Goal: Check status: Check status

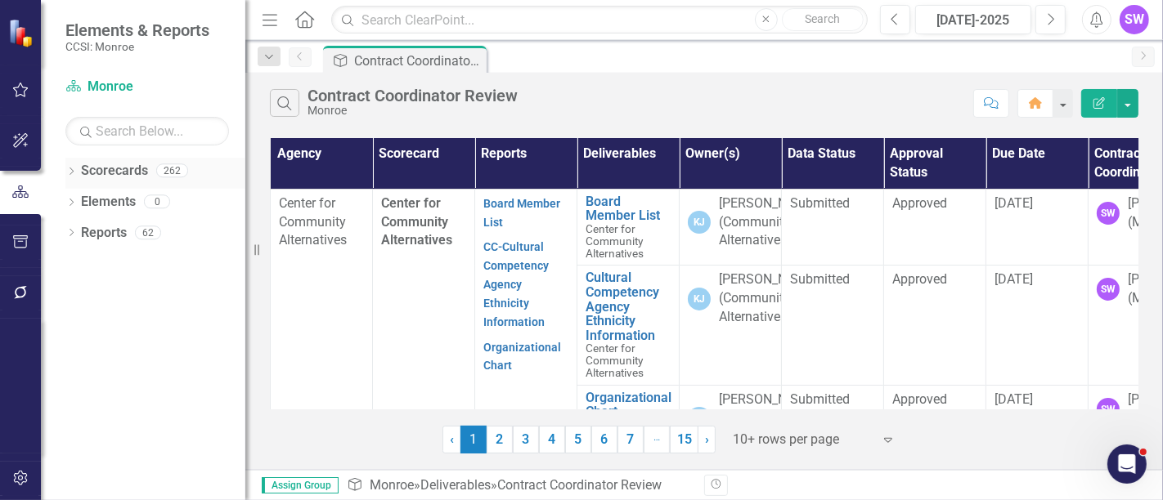
click at [72, 169] on icon at bounding box center [72, 171] width 4 height 7
click at [78, 203] on icon "Dropdown" at bounding box center [80, 201] width 12 height 10
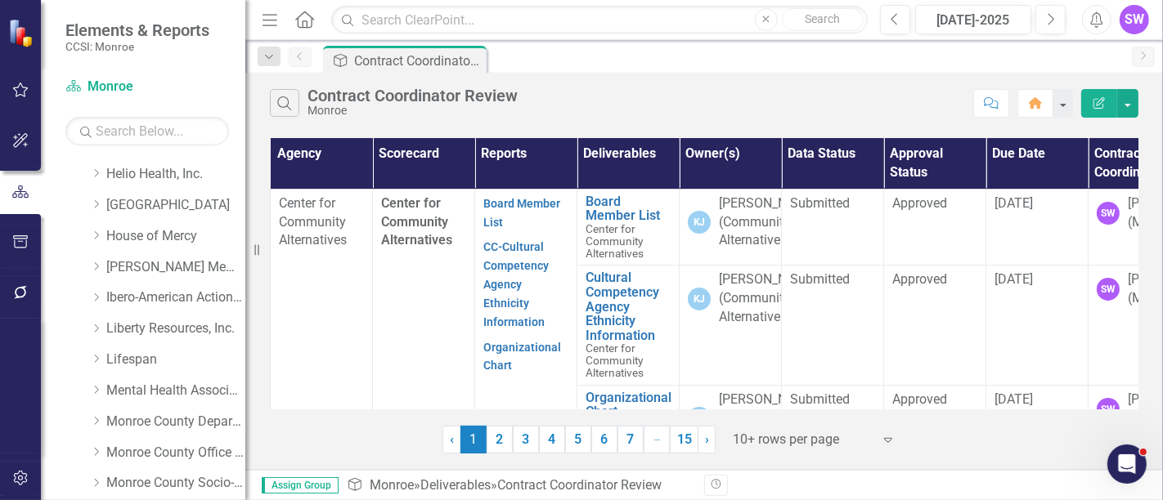
scroll to position [396, 0]
click at [102, 237] on div "Dropdown" at bounding box center [98, 240] width 16 height 14
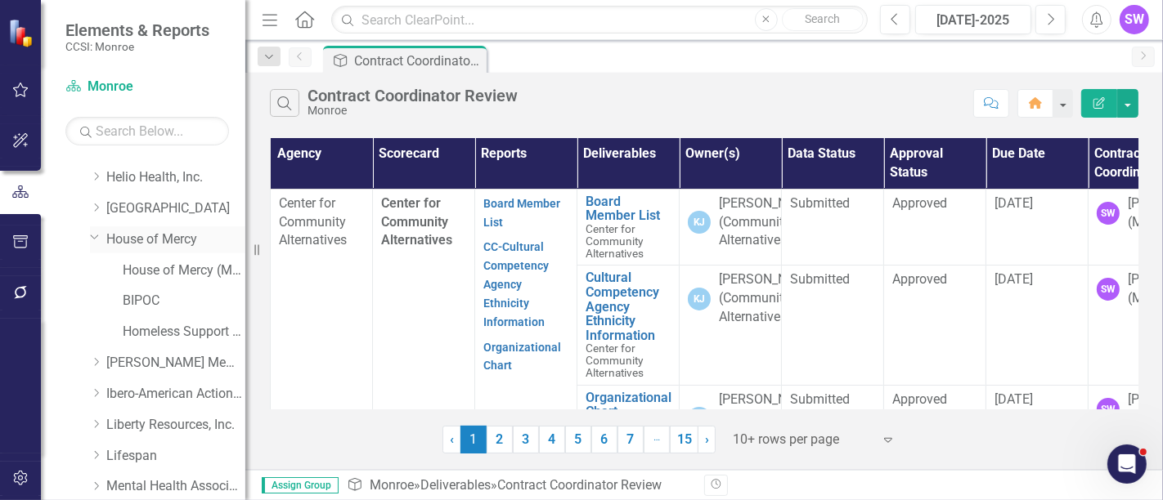
click at [145, 237] on link "House of Mercy" at bounding box center [175, 240] width 139 height 19
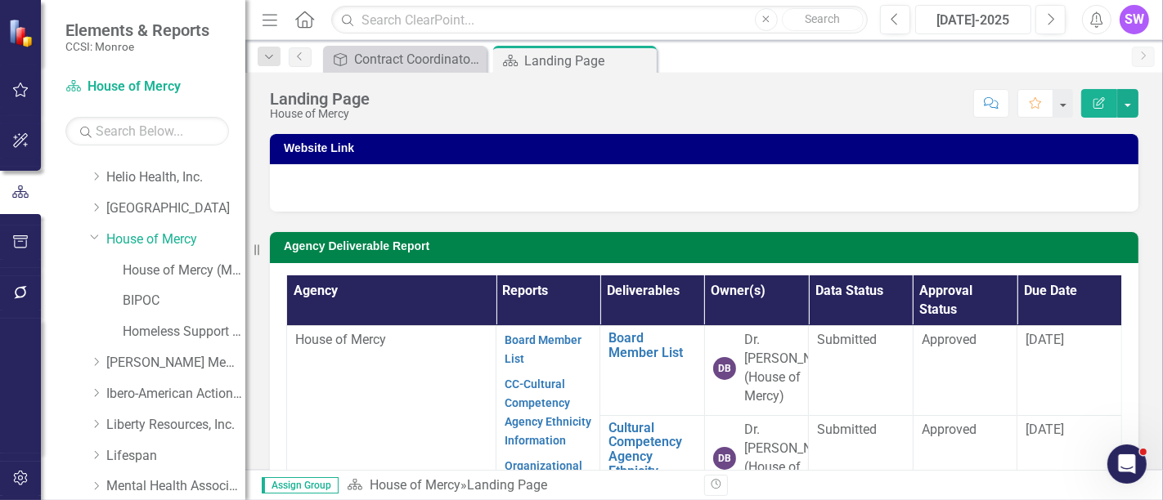
click at [1001, 17] on div "[DATE]-2025" at bounding box center [973, 21] width 105 height 20
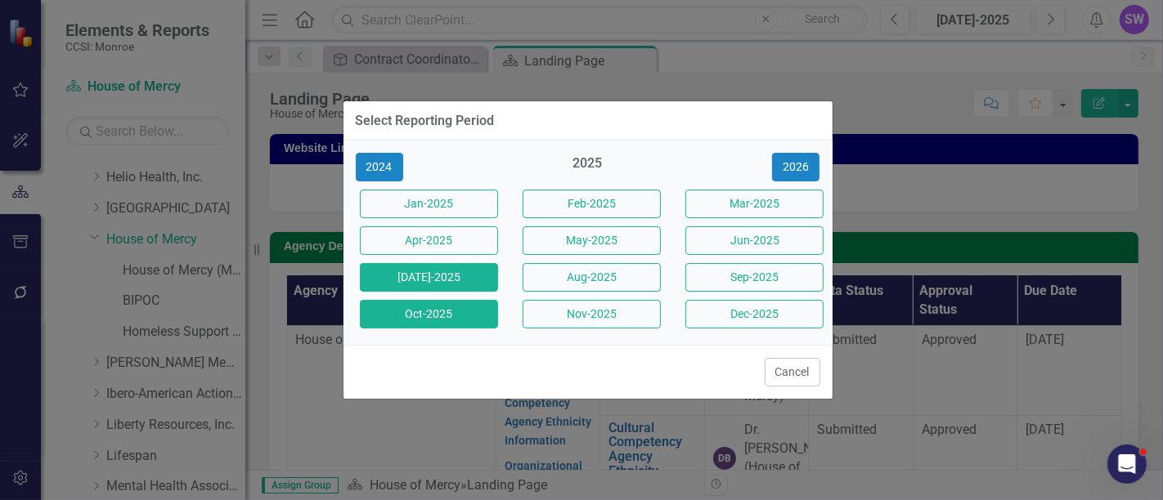
click at [443, 316] on button "Oct-2025" at bounding box center [429, 314] width 138 height 29
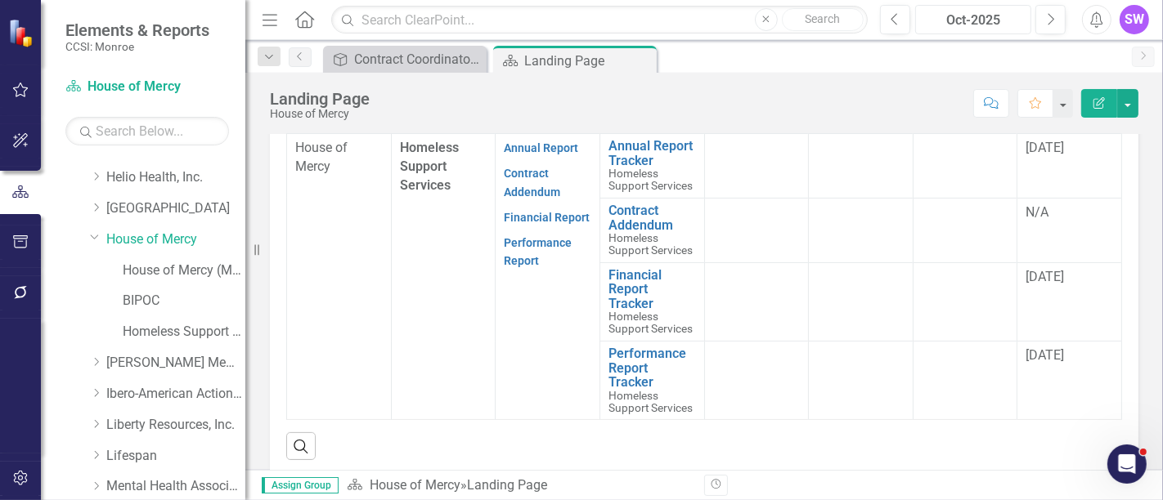
scroll to position [349, 0]
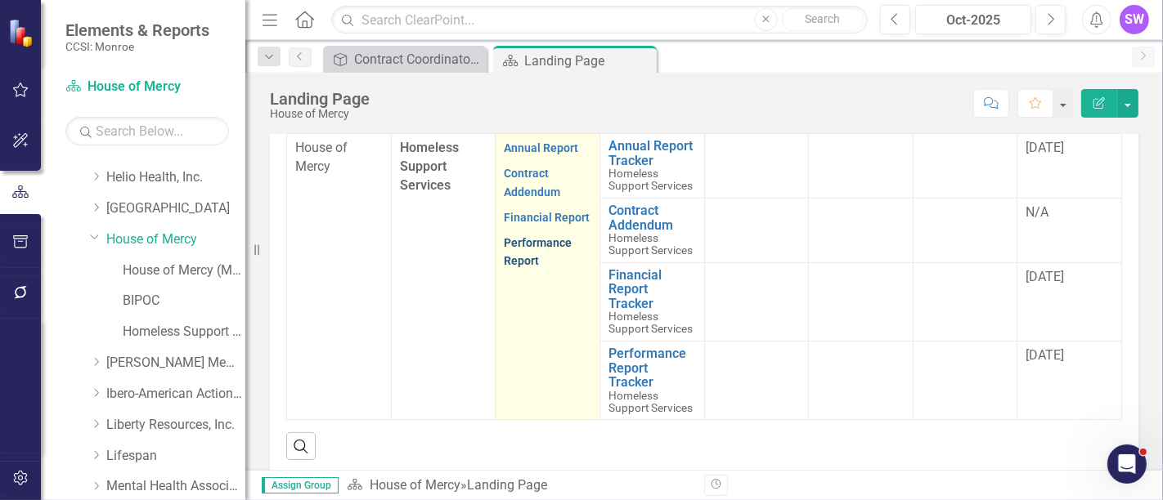
click at [532, 268] on link "Performance Report" at bounding box center [538, 252] width 68 height 32
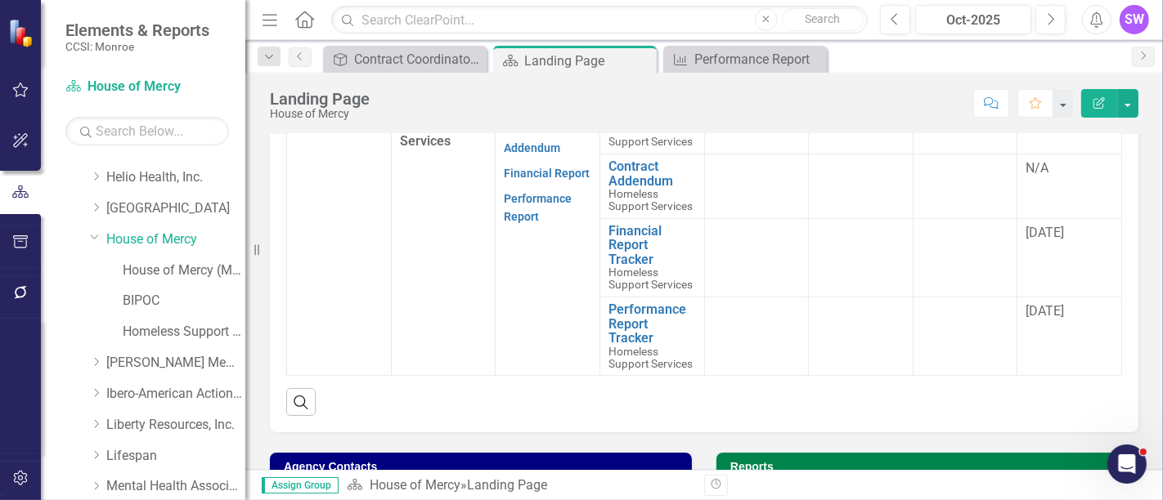
scroll to position [352, 0]
click at [721, 155] on td at bounding box center [756, 122] width 105 height 65
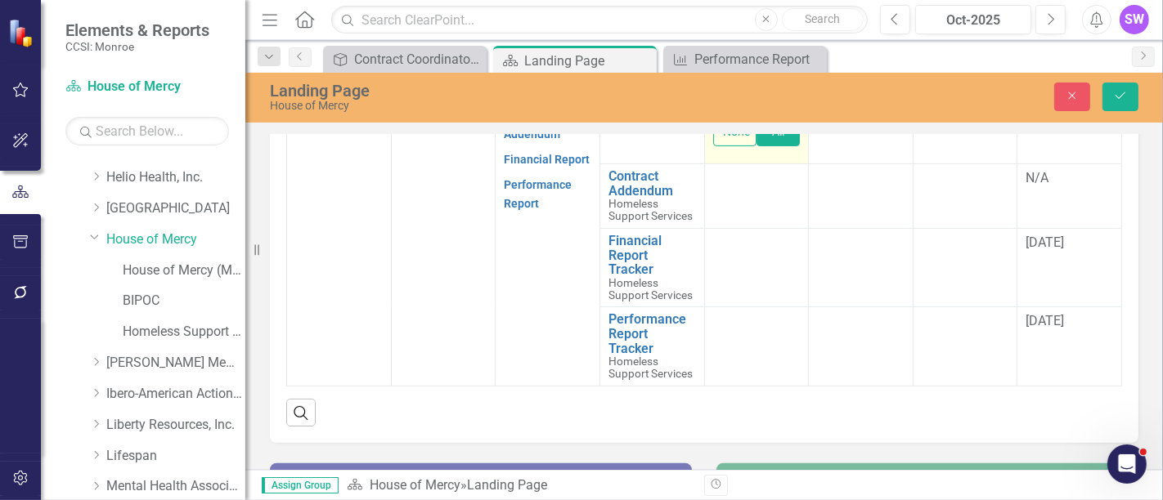
scroll to position [673, 0]
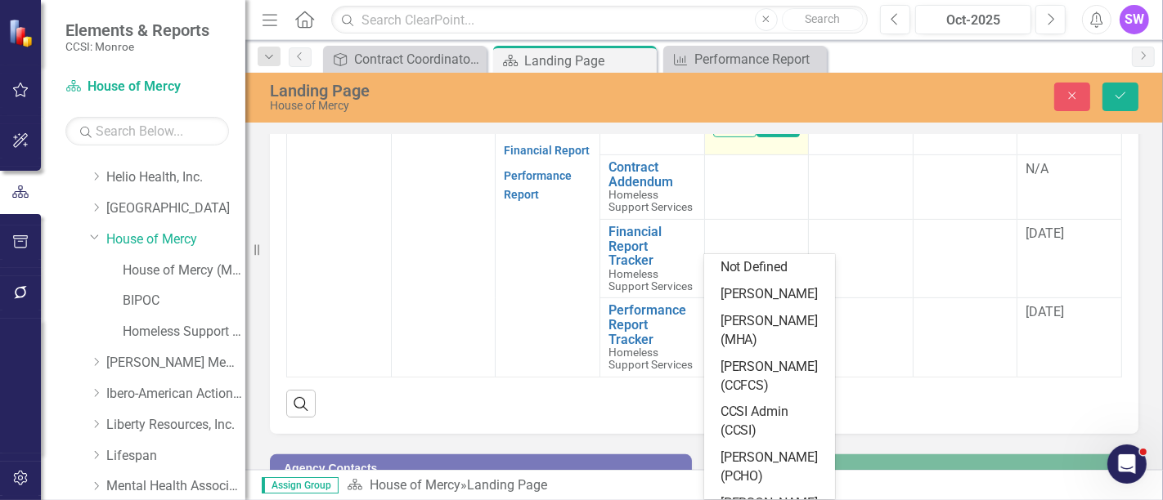
click at [747, 97] on div at bounding box center [759, 86] width 83 height 22
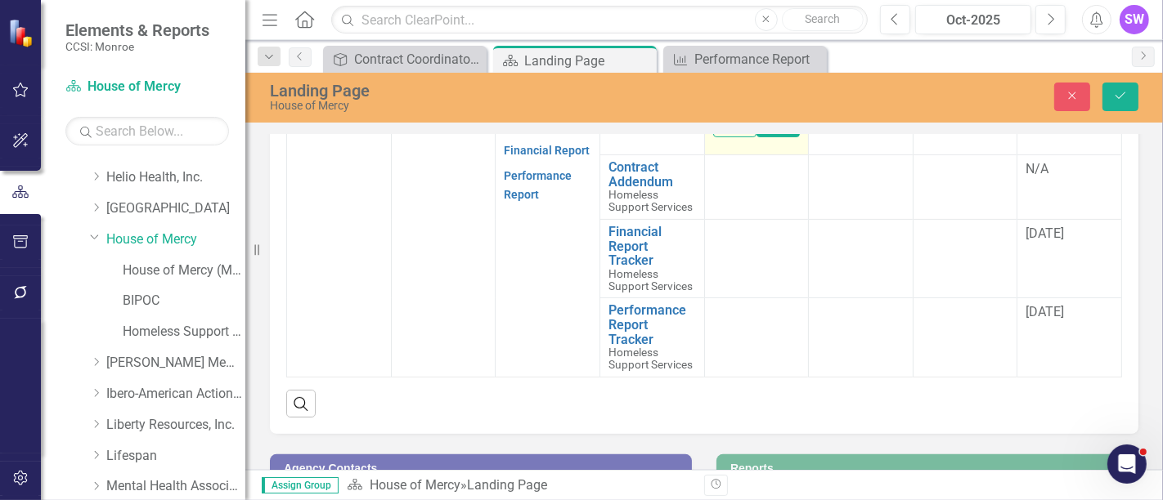
click at [747, 97] on div at bounding box center [759, 86] width 83 height 22
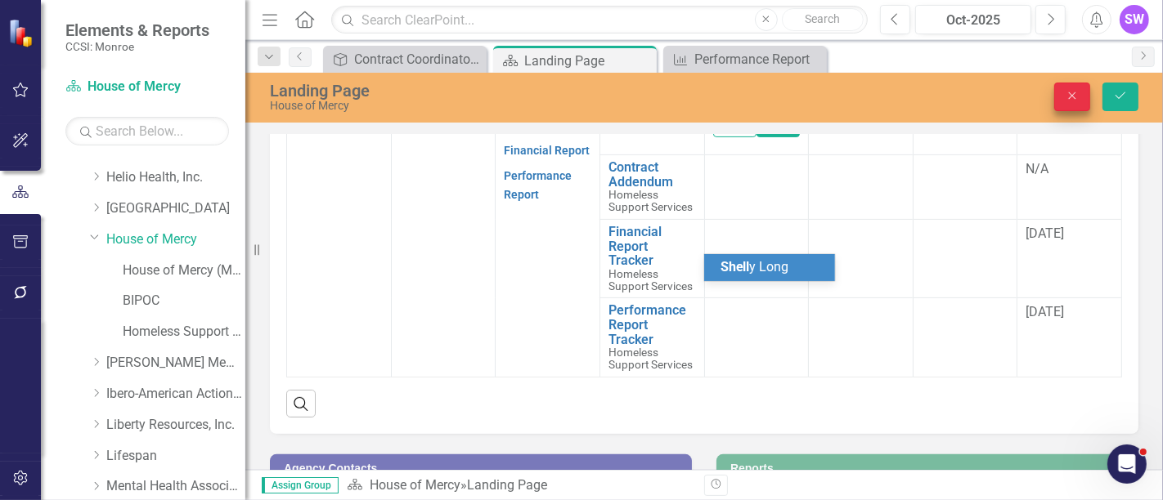
type input "Shell"
click at [1068, 92] on icon "Close" at bounding box center [1072, 95] width 15 height 11
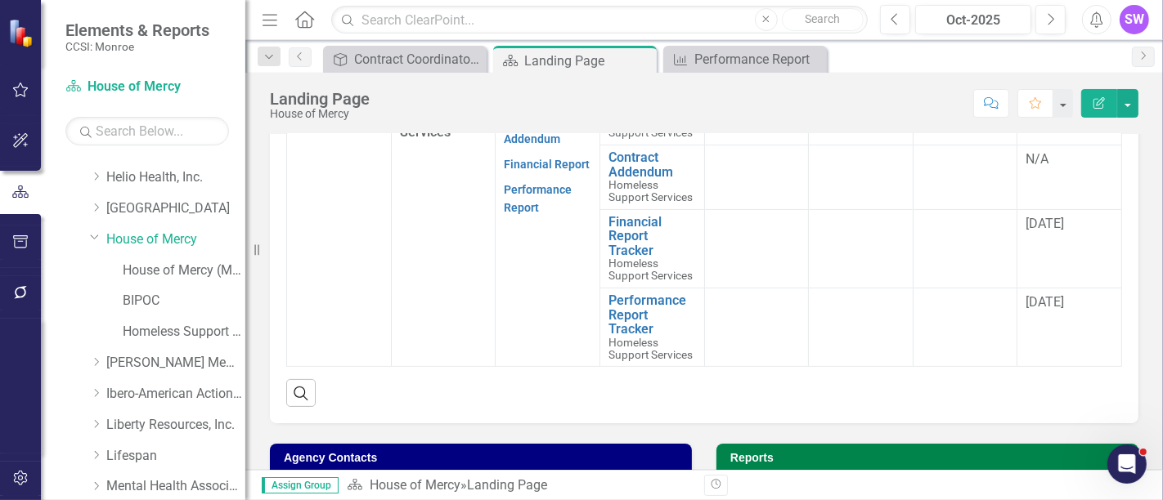
scroll to position [664, 0]
